Goal: Task Accomplishment & Management: Manage account settings

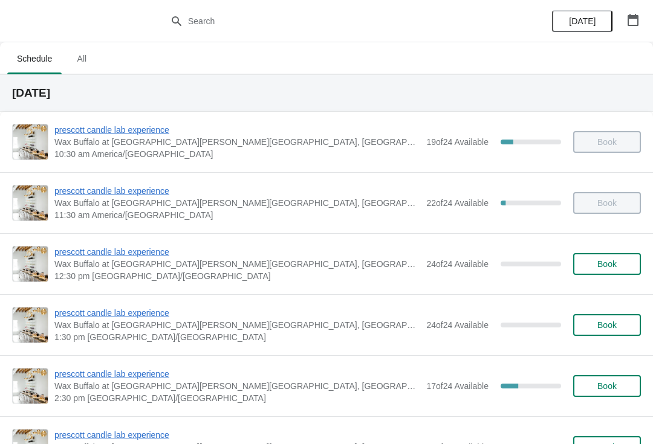
click at [639, 22] on button "button" at bounding box center [633, 20] width 22 height 22
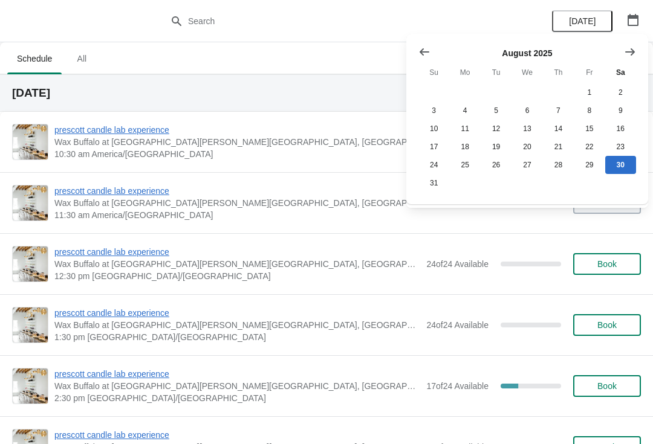
click at [635, 51] on icon "Show next month, September 2025" at bounding box center [630, 52] width 12 height 12
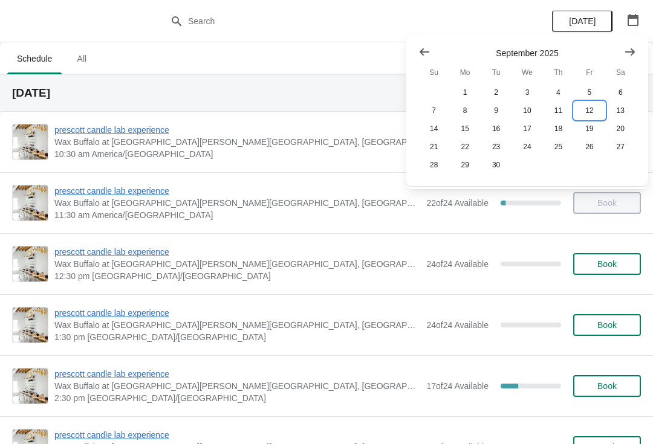
click at [588, 113] on button "12" at bounding box center [588, 111] width 31 height 18
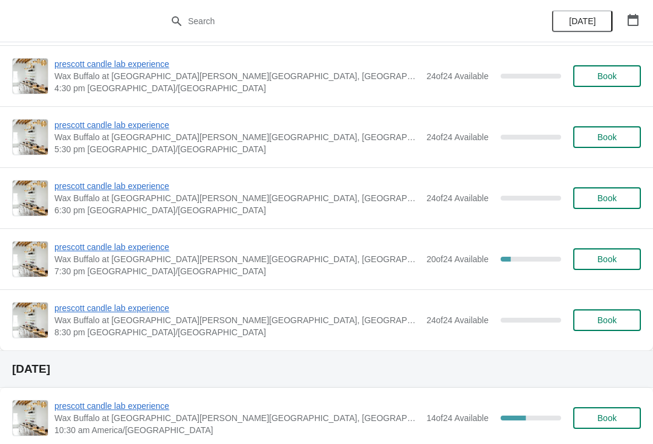
scroll to position [434, 0]
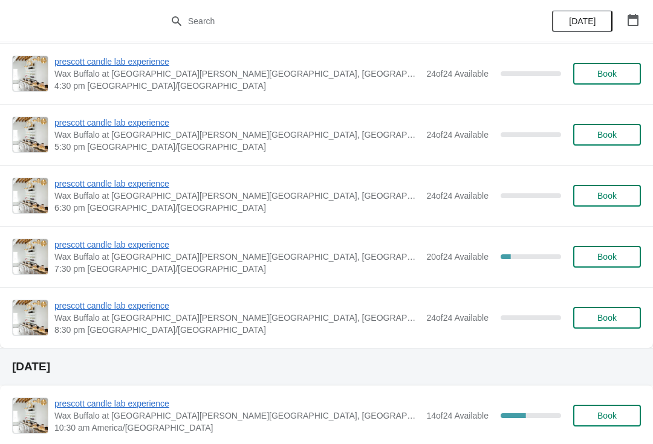
click at [134, 244] on span "prescott candle lab experience" at bounding box center [237, 245] width 366 height 12
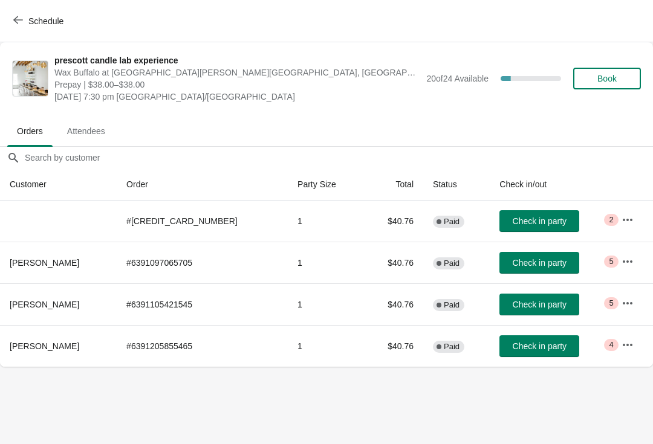
click at [631, 209] on button "button" at bounding box center [627, 220] width 22 height 22
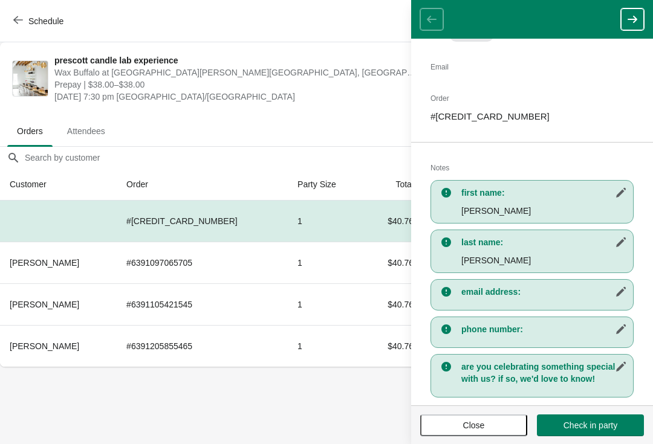
scroll to position [116, 0]
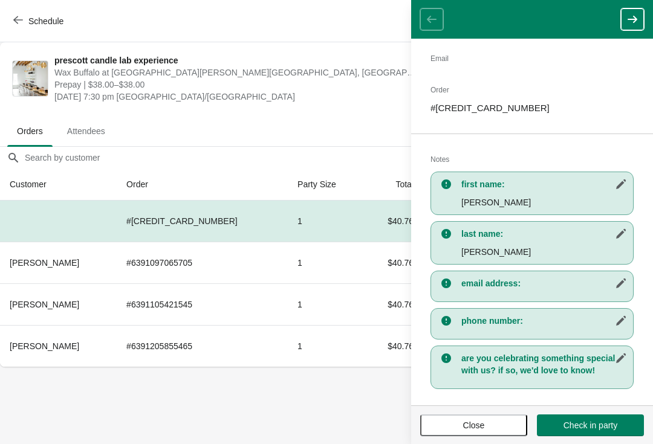
click at [617, 282] on icon "button" at bounding box center [620, 283] width 12 height 12
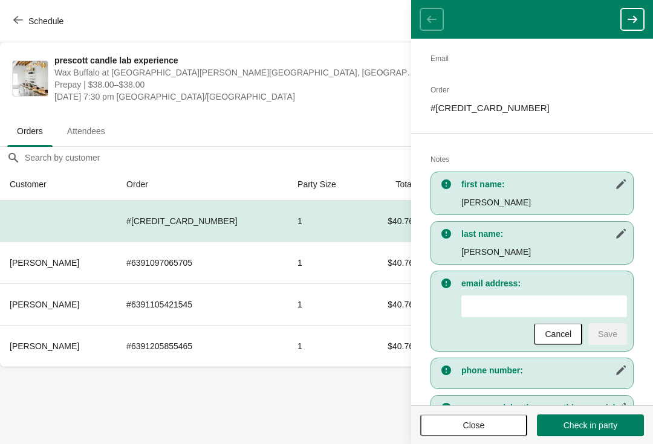
click at [525, 324] on div "Cancel Save" at bounding box center [544, 334] width 166 height 22
click at [517, 305] on input "New Value" at bounding box center [544, 306] width 166 height 22
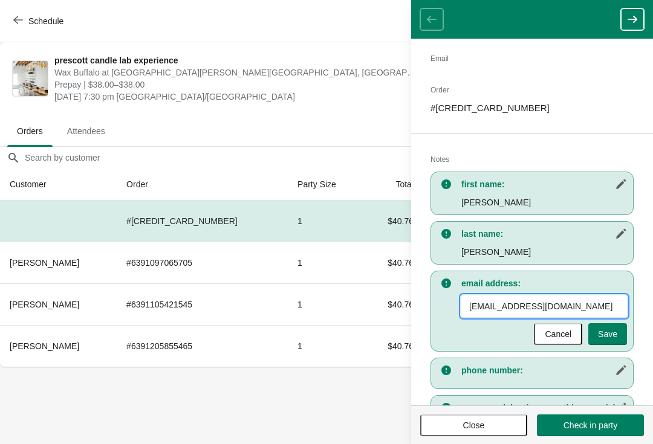
type input "[EMAIL_ADDRESS][DOMAIN_NAME]"
click at [621, 329] on button "Save" at bounding box center [607, 334] width 39 height 22
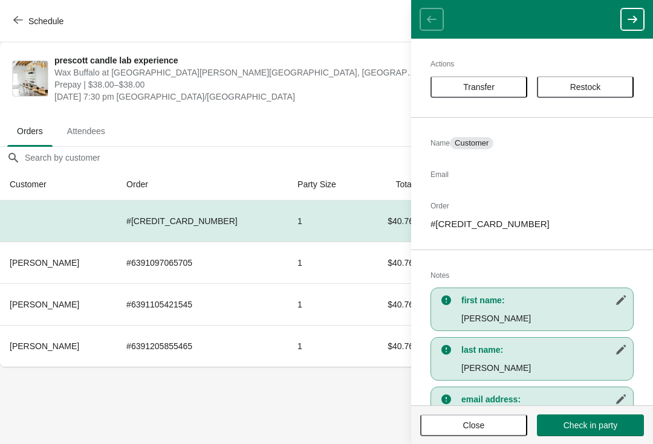
scroll to position [0, 0]
click at [468, 156] on div "Actions Transfer Restock Name Customer Email Order # [CREDIT_CARD_NUMBER] Notes…" at bounding box center [532, 222] width 242 height 367
click at [470, 147] on span "Customer" at bounding box center [471, 143] width 34 height 10
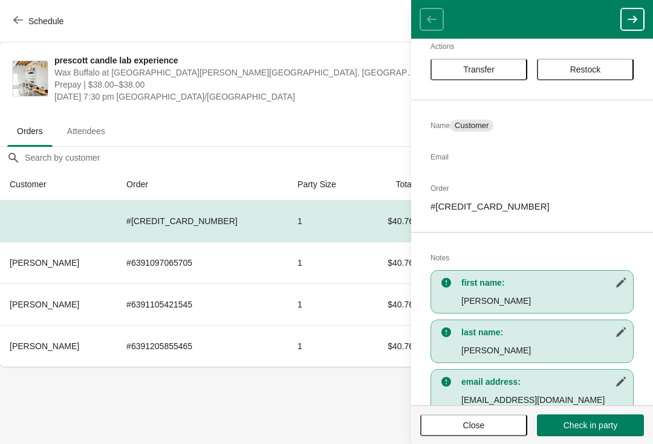
scroll to position [21, 0]
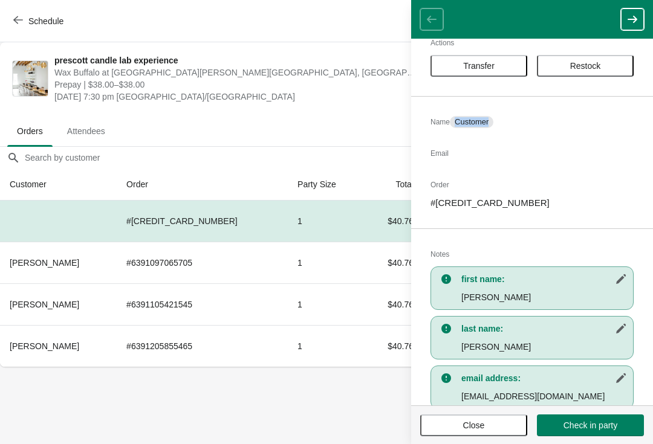
click at [453, 156] on h2 "Email" at bounding box center [531, 153] width 203 height 12
click at [474, 157] on h2 "Email" at bounding box center [531, 153] width 203 height 12
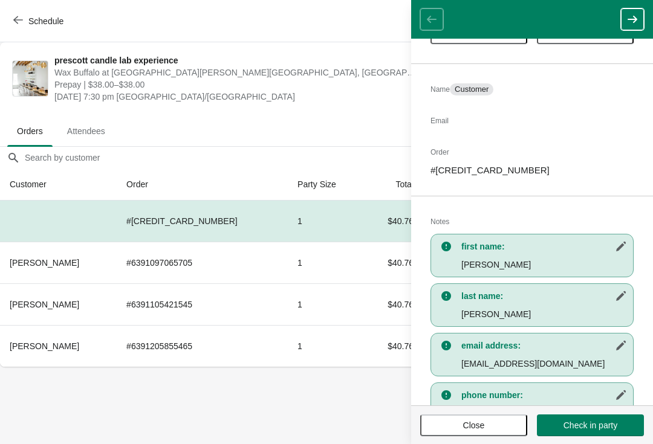
scroll to position [47, 0]
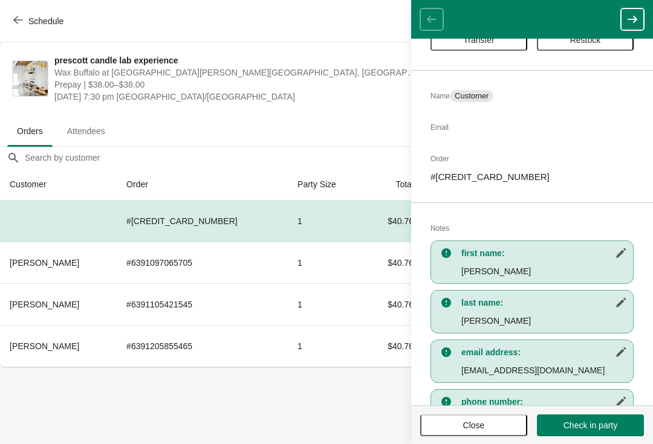
click at [483, 100] on span "Customer" at bounding box center [471, 96] width 34 height 10
click at [485, 410] on footer "Close Check in party" at bounding box center [532, 424] width 242 height 39
click at [464, 434] on button "Close" at bounding box center [473, 425] width 107 height 22
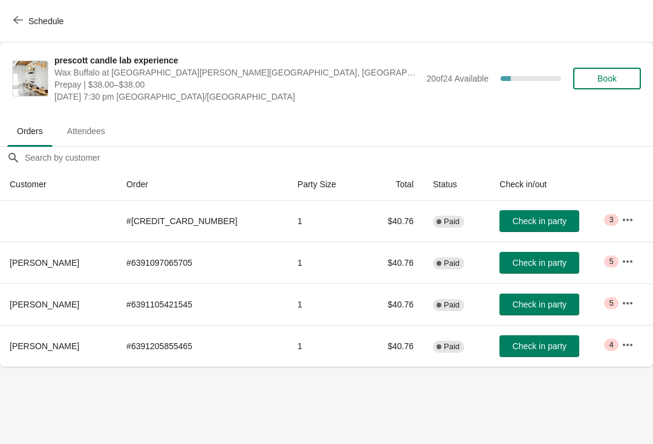
click at [621, 224] on icon "button" at bounding box center [627, 220] width 12 height 12
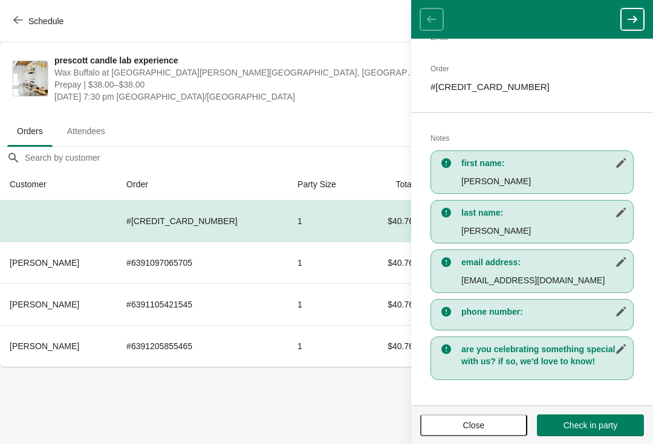
scroll to position [137, 0]
click at [481, 424] on span "Close" at bounding box center [474, 426] width 22 height 10
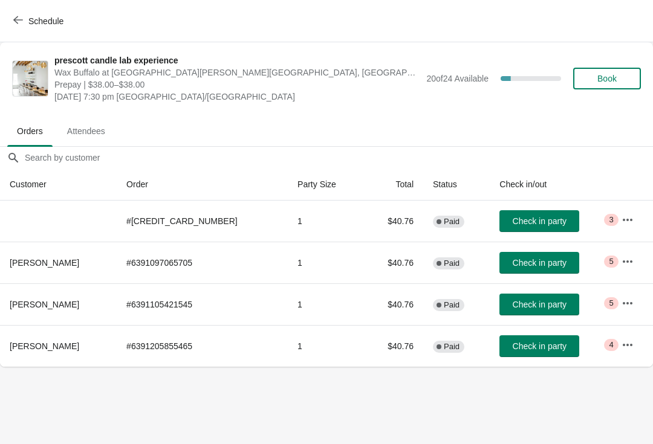
click at [624, 301] on icon "button" at bounding box center [627, 303] width 12 height 12
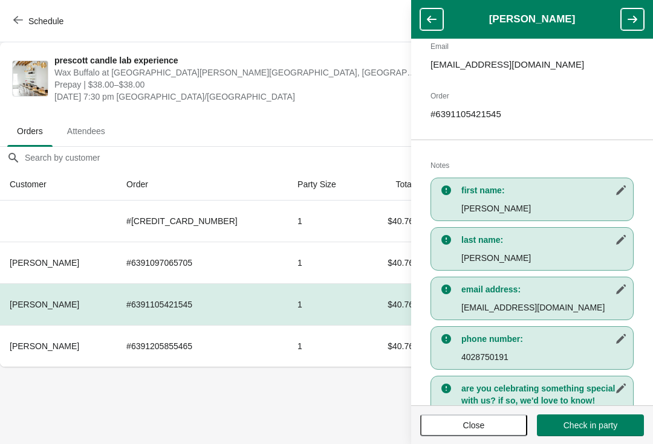
scroll to position [208, 0]
